Goal: Find specific page/section: Find specific page/section

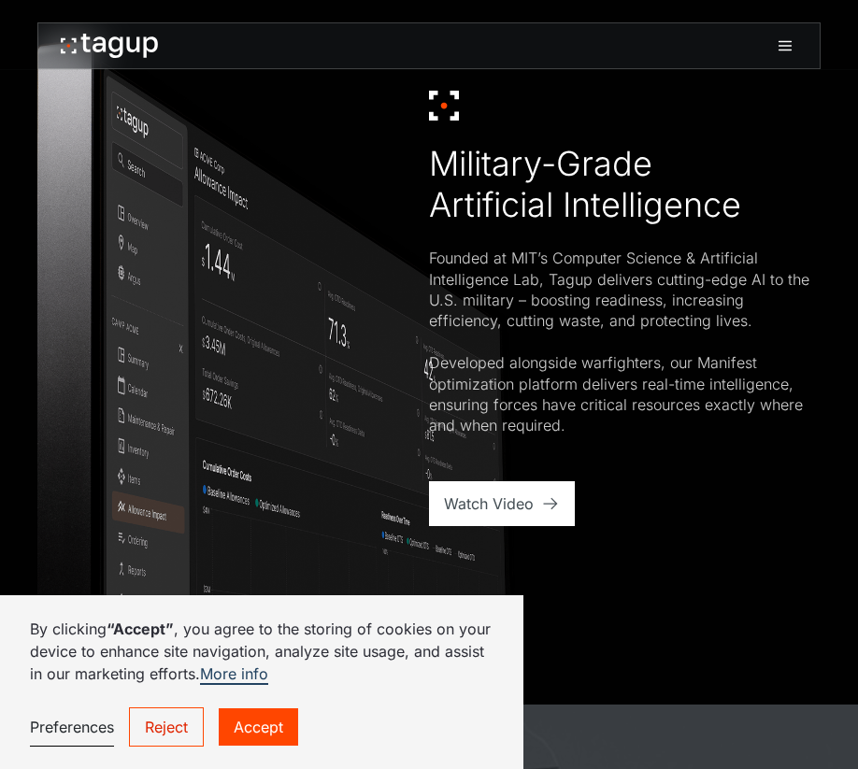
scroll to position [1215, 0]
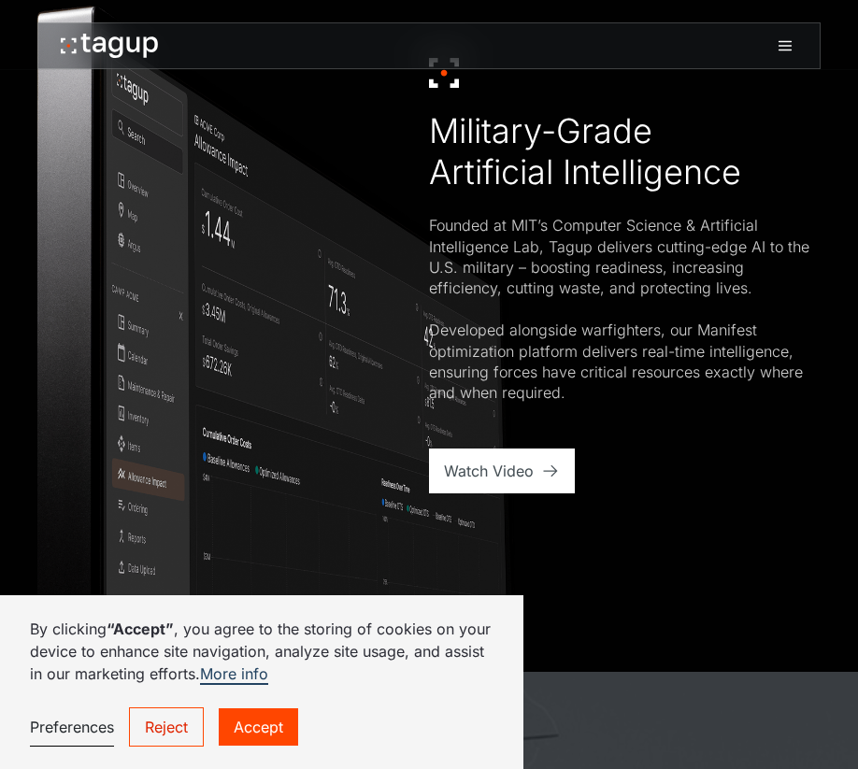
click at [263, 726] on link "Accept" at bounding box center [258, 726] width 79 height 37
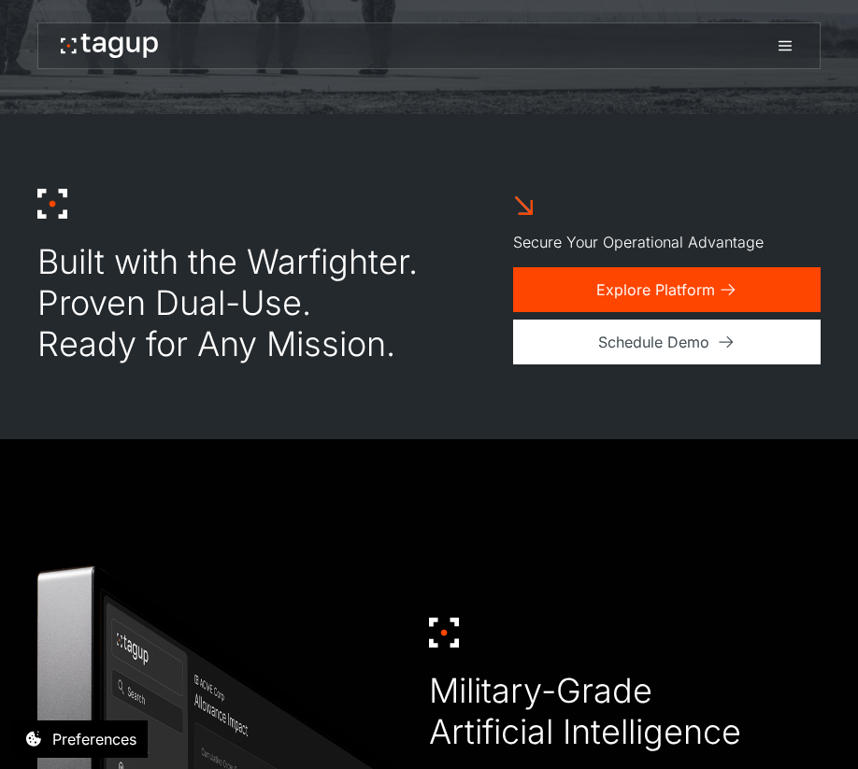
scroll to position [654, 0]
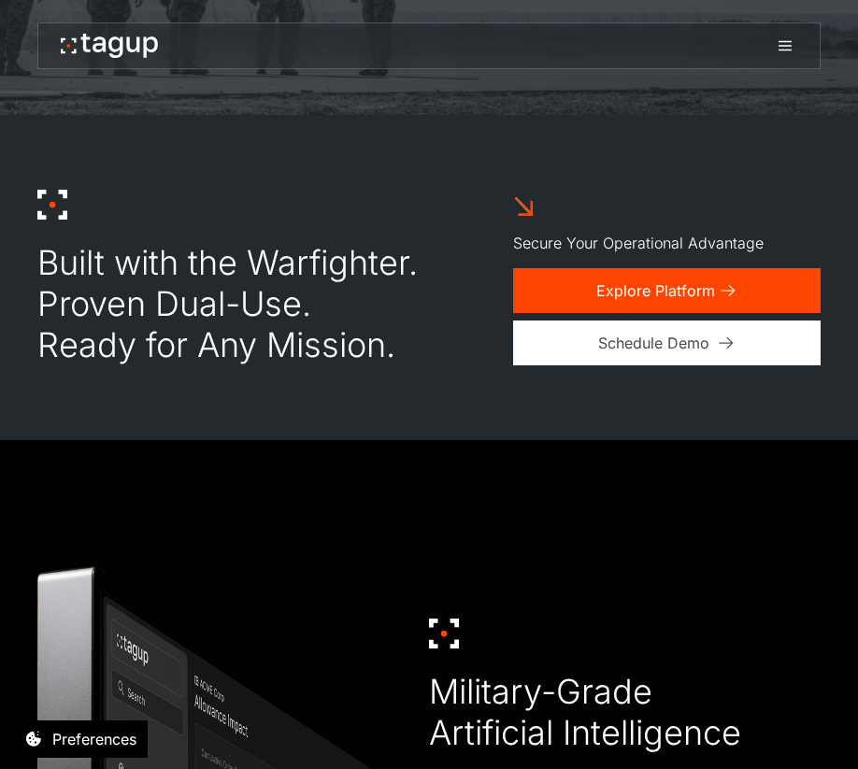
click at [784, 37] on icon at bounding box center [785, 46] width 22 height 22
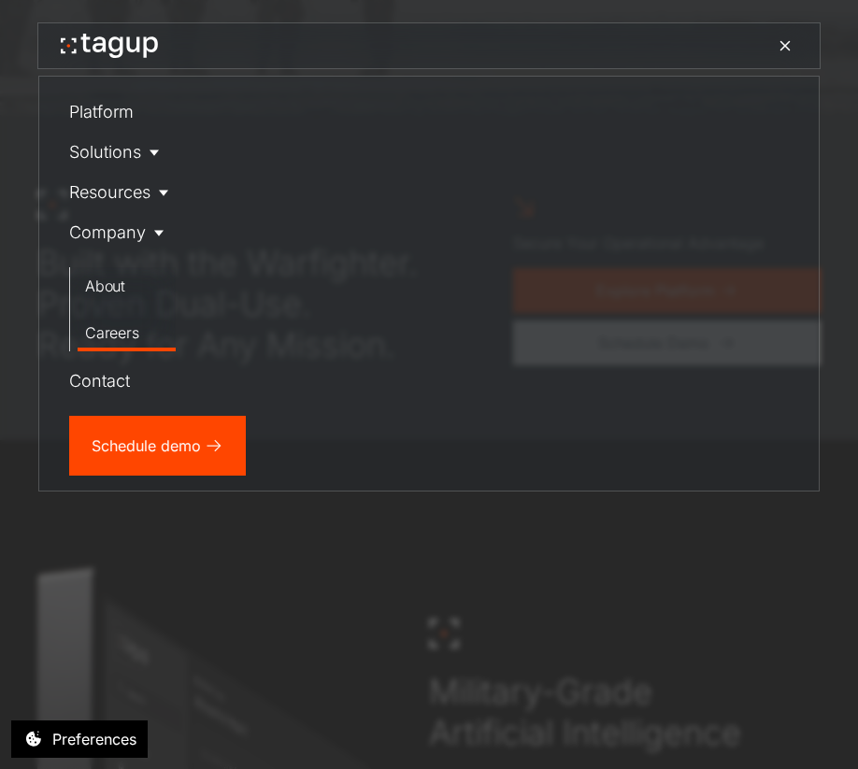
click at [120, 329] on div "Careers" at bounding box center [126, 332] width 83 height 22
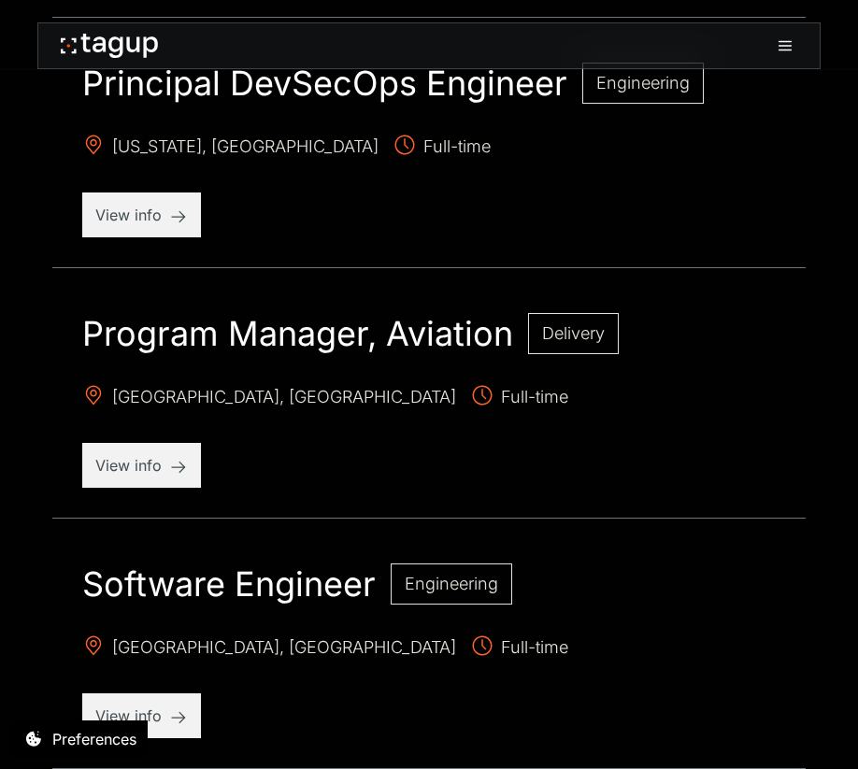
scroll to position [2056, 0]
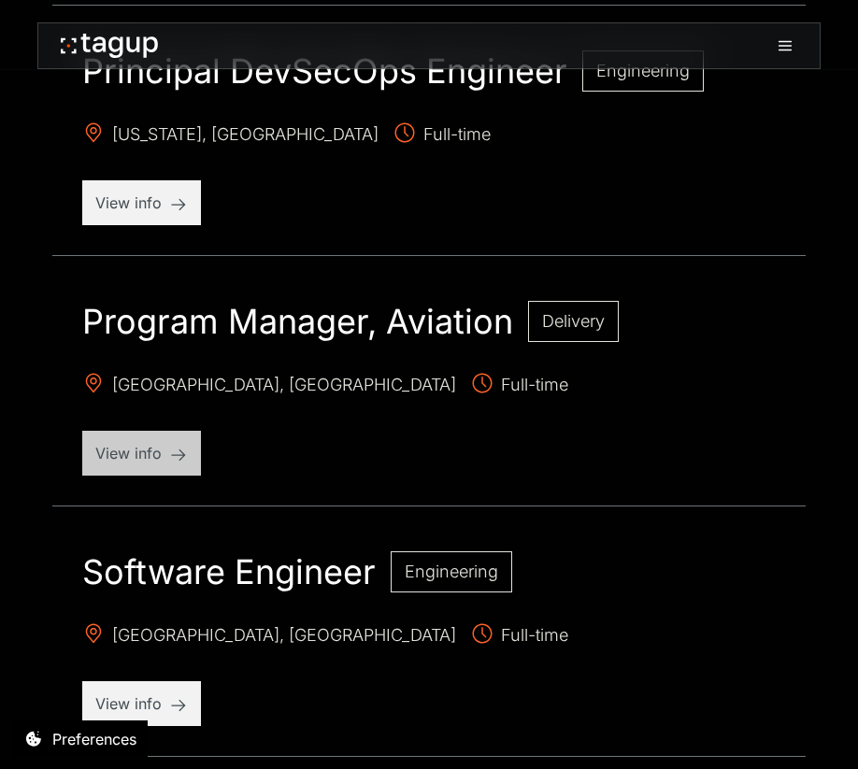
click at [162, 454] on p "View info" at bounding box center [141, 453] width 93 height 22
